Goal: Find specific page/section

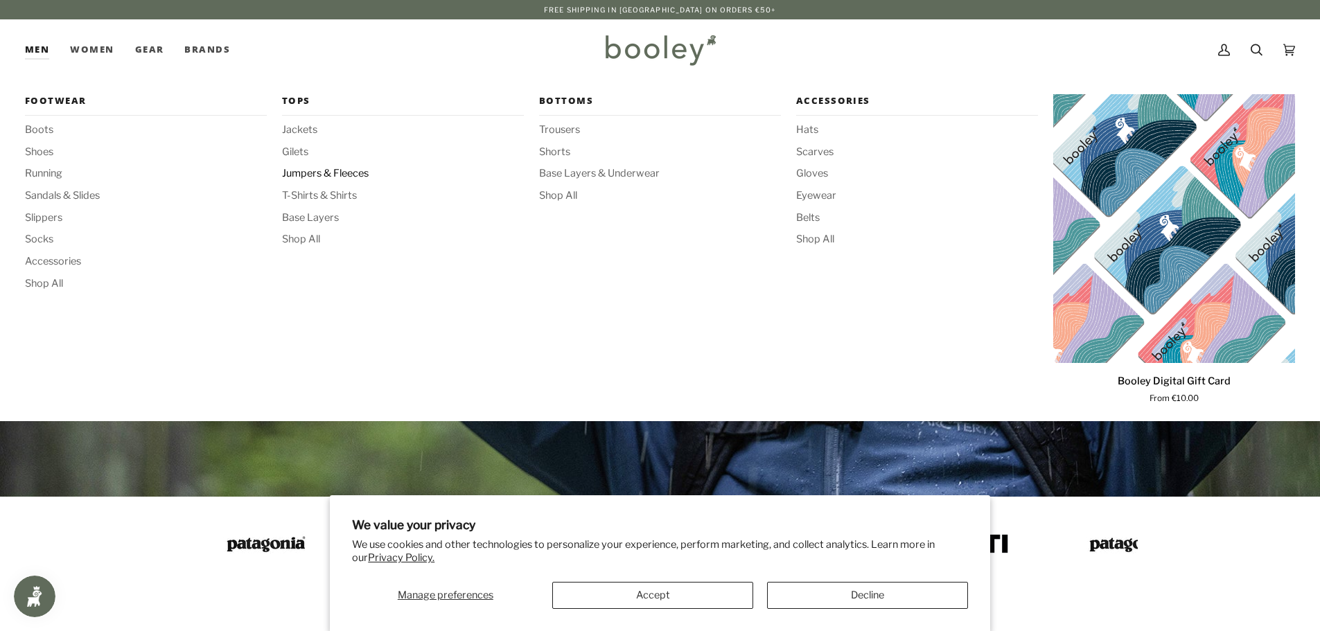
click at [304, 170] on span "Jumpers & Fleeces" at bounding box center [403, 173] width 242 height 15
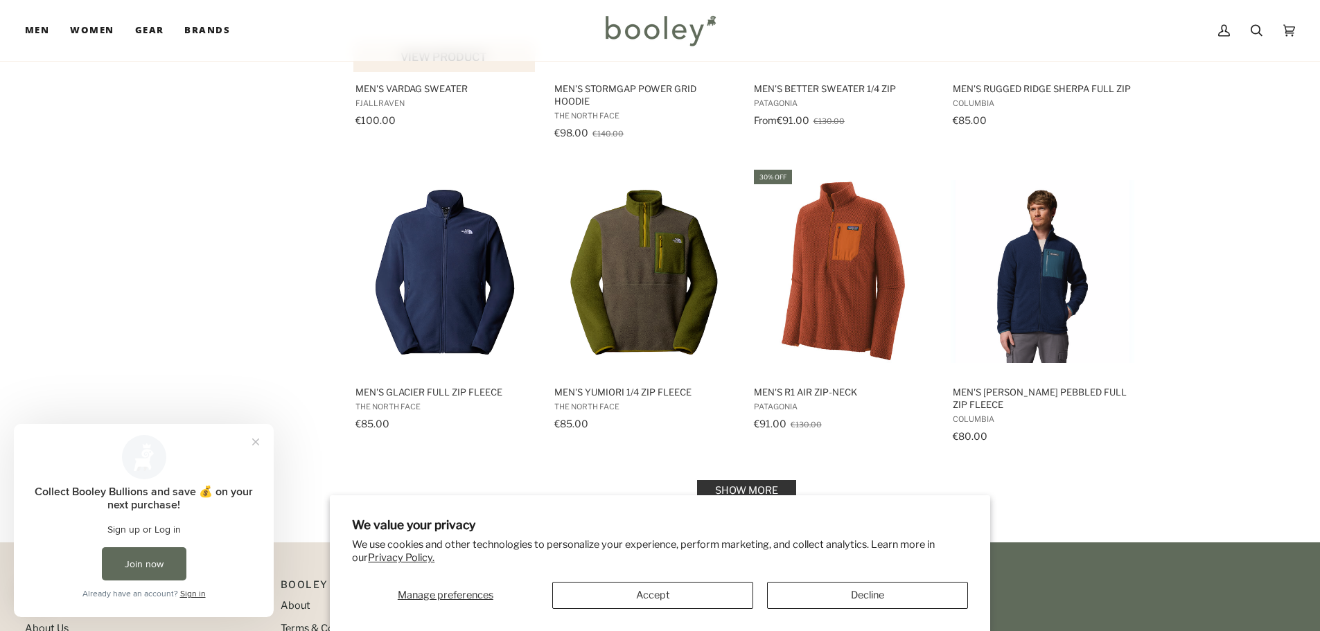
scroll to position [1455, 0]
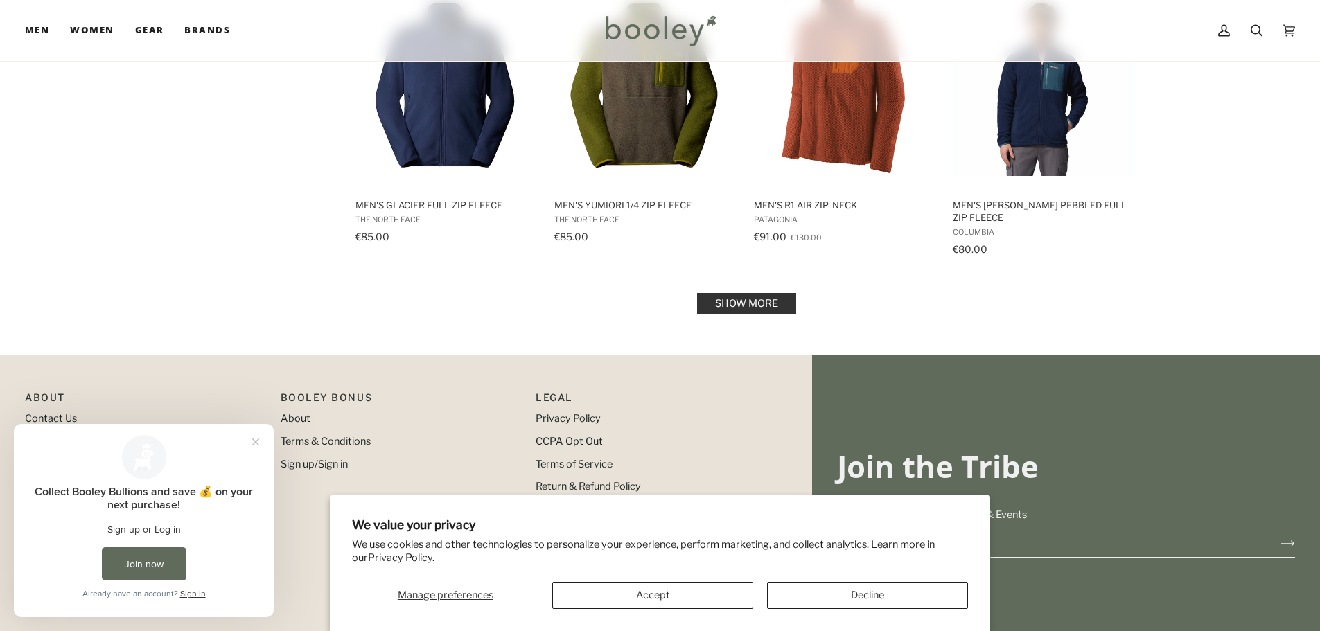
click at [780, 306] on link "Show more" at bounding box center [746, 303] width 99 height 21
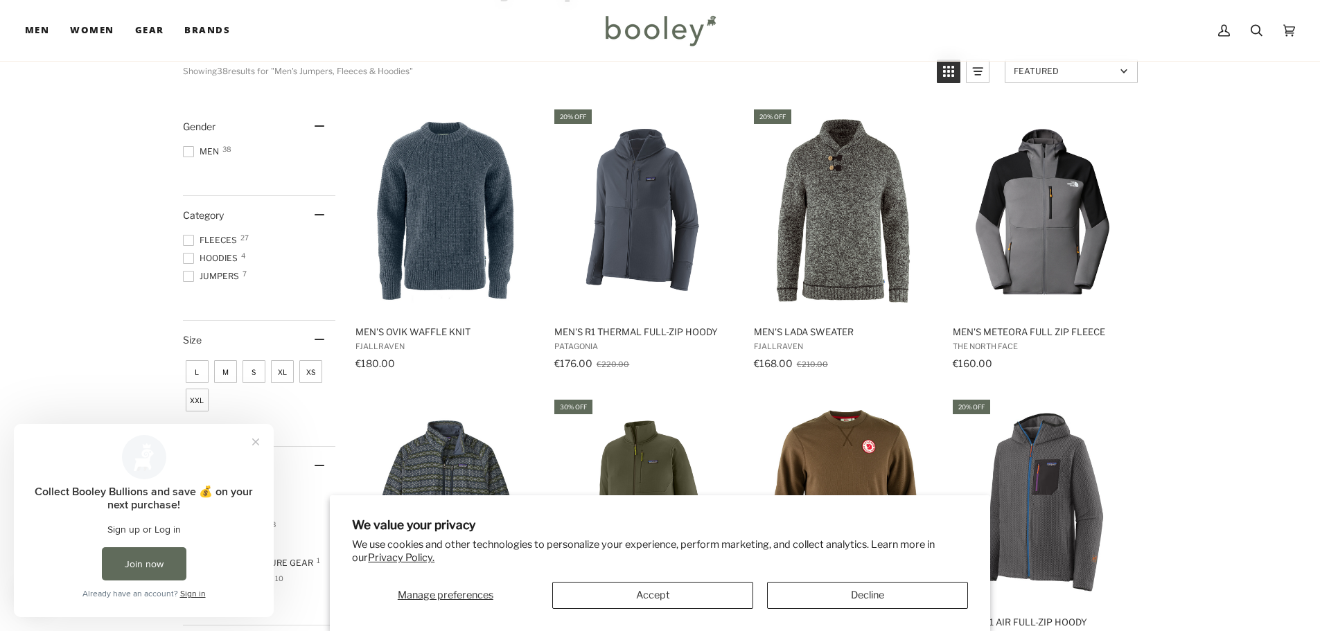
scroll to position [139, 0]
